Goal: Task Accomplishment & Management: Manage account settings

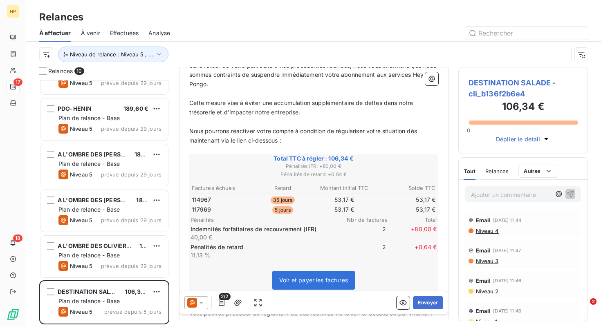
scroll to position [137, 0]
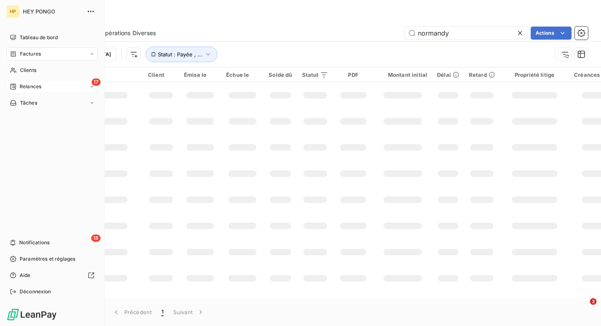
click at [43, 89] on div "17 Relances" at bounding box center [52, 86] width 91 height 13
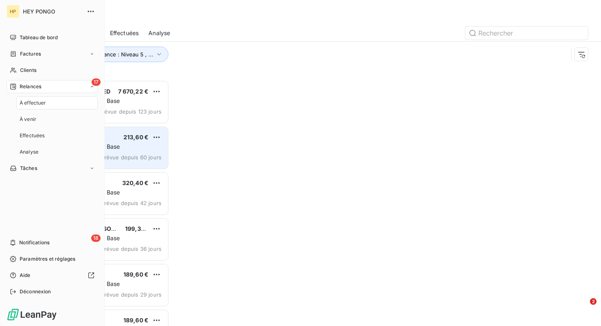
scroll to position [246, 130]
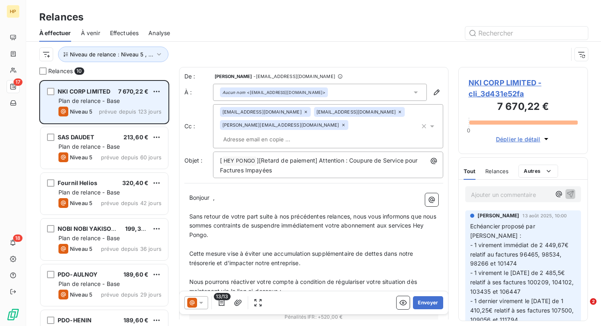
click at [114, 105] on div "NKI CORP LIMITED 7 670,22 € Plan de relance - Base Niveau 5 prévue depuis 123 j…" at bounding box center [104, 102] width 128 height 42
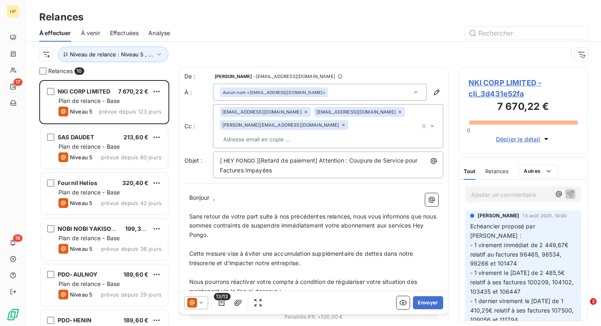
click at [488, 84] on span "NKI CORP LIMITED - cli_3d431e52fa" at bounding box center [524, 88] width 110 height 22
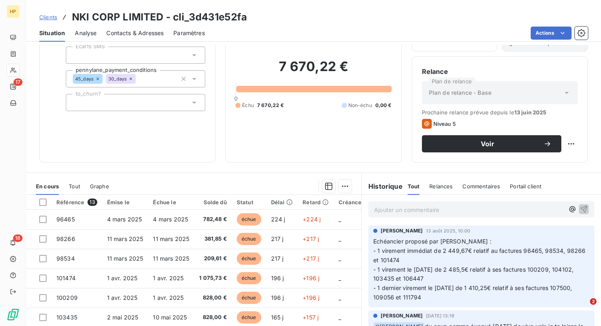
scroll to position [105, 0]
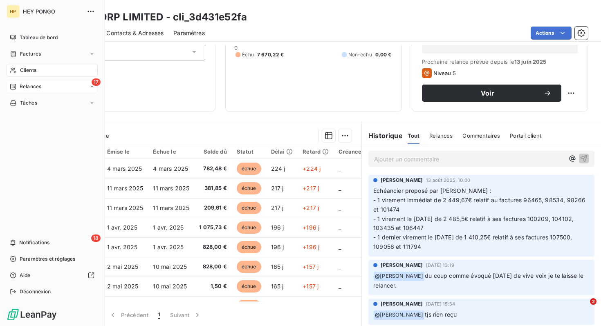
click at [42, 90] on div "17 Relances" at bounding box center [52, 86] width 91 height 13
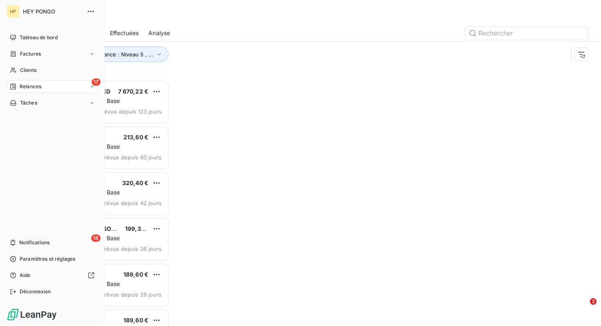
scroll to position [246, 130]
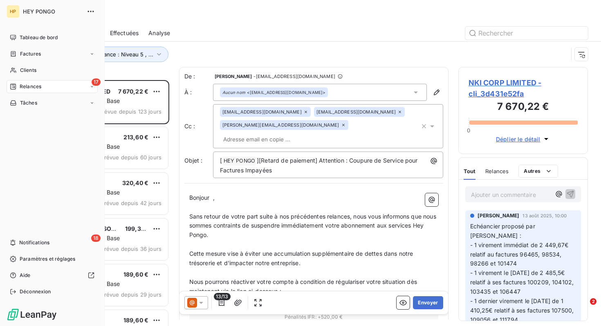
click at [38, 88] on span "Relances" at bounding box center [31, 86] width 22 height 7
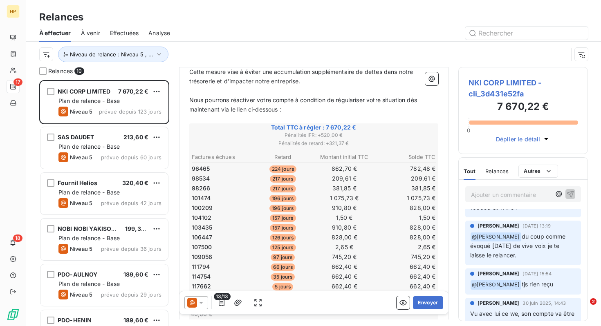
scroll to position [0, 0]
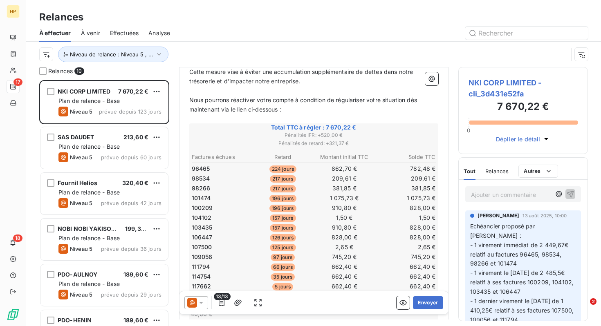
click at [487, 85] on span "NKI CORP LIMITED - cli_3d431e52fa" at bounding box center [524, 88] width 110 height 22
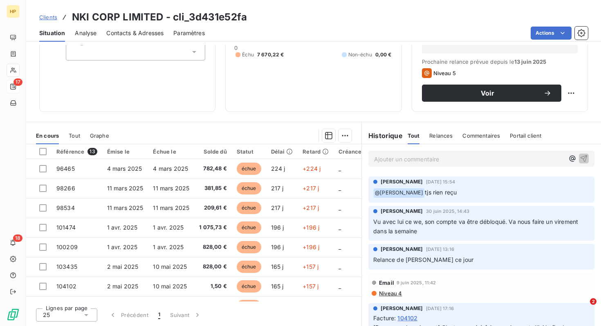
scroll to position [132, 0]
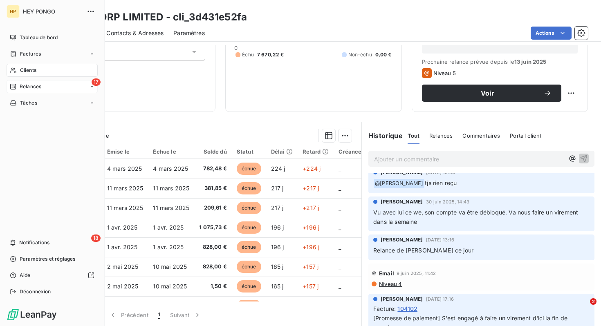
click at [26, 67] on span "Clients" at bounding box center [28, 70] width 16 height 7
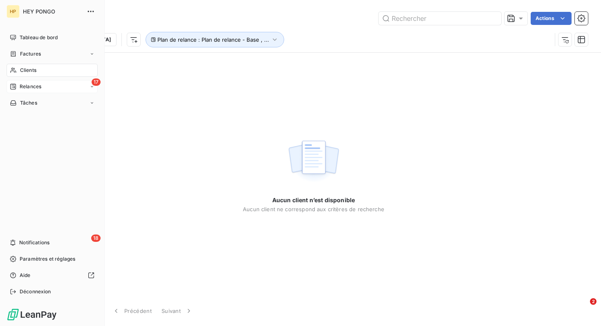
click at [26, 86] on span "Relances" at bounding box center [31, 86] width 22 height 7
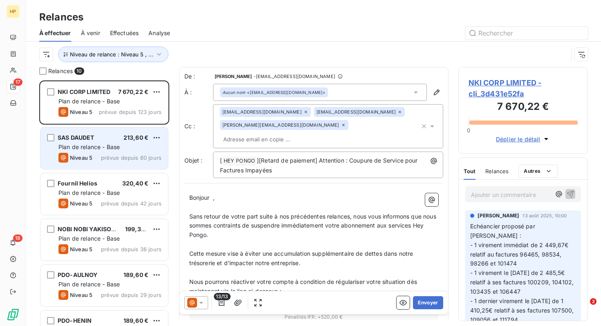
scroll to position [212, 0]
